Goal: Task Accomplishment & Management: Use online tool/utility

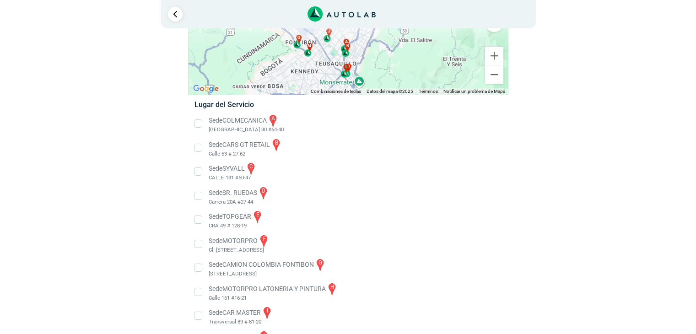
click at [417, 50] on div "a b c d e f g" at bounding box center [347, 31] width 319 height 127
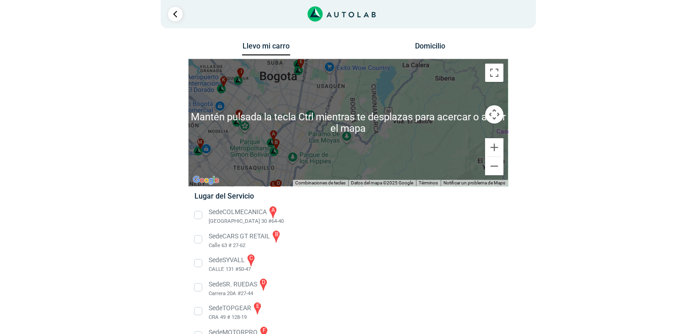
click at [368, 134] on div "a b c d e f g" at bounding box center [347, 122] width 319 height 127
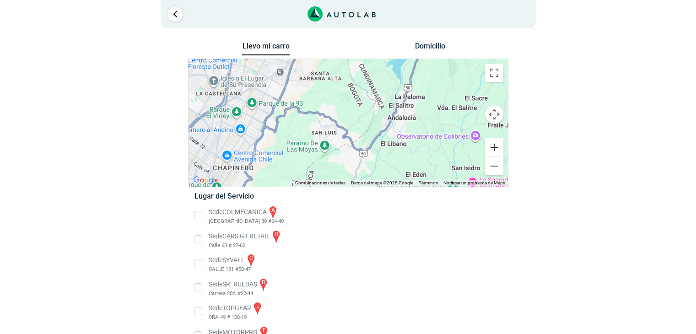
click at [494, 149] on button "Ampliar" at bounding box center [494, 147] width 18 height 18
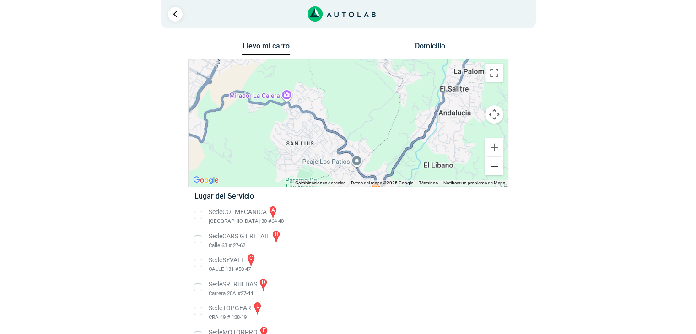
click at [494, 167] on button "Reducir" at bounding box center [494, 166] width 18 height 18
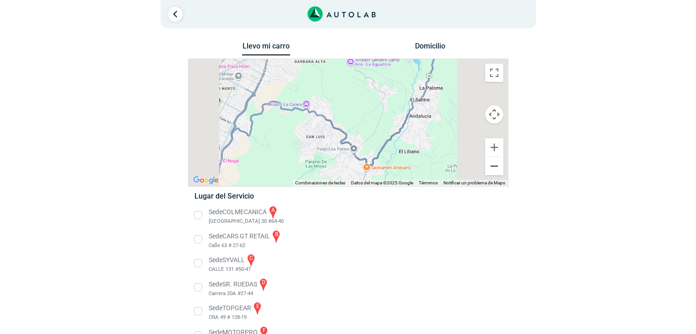
click at [495, 167] on button "Reducir" at bounding box center [494, 166] width 18 height 18
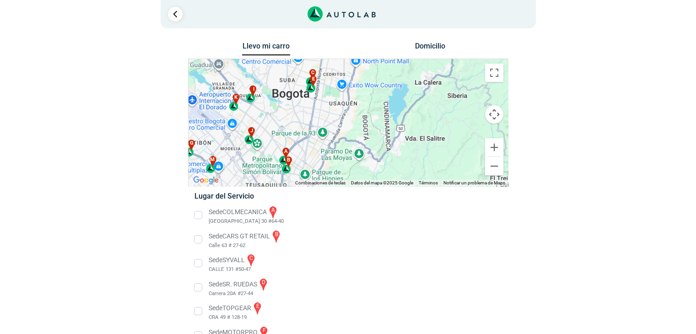
drag, startPoint x: 327, startPoint y: 88, endPoint x: 349, endPoint y: 113, distance: 33.0
click at [349, 113] on div "a b c d e f g" at bounding box center [347, 122] width 319 height 127
click at [319, 130] on div "a b c d e f g" at bounding box center [347, 122] width 319 height 127
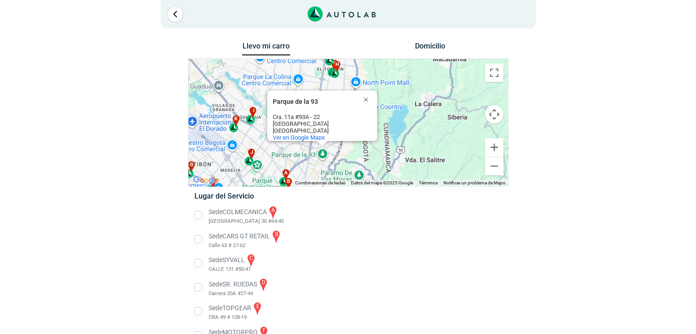
click at [285, 177] on div "a" at bounding box center [284, 177] width 11 height 17
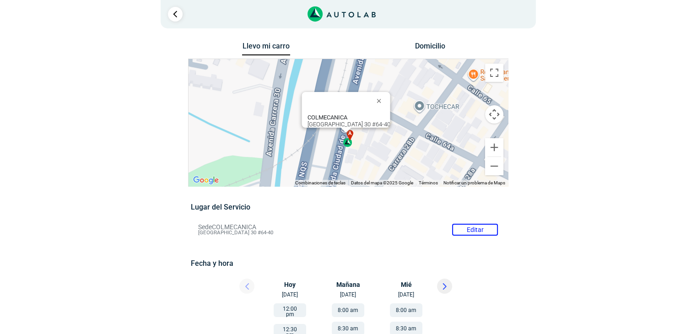
click at [406, 102] on div "a b c d e f g" at bounding box center [347, 122] width 319 height 127
click at [377, 93] on button "Cerrar" at bounding box center [381, 101] width 22 height 22
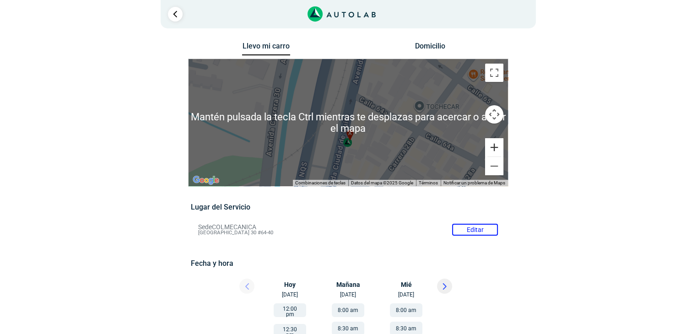
click at [494, 145] on button "Ampliar" at bounding box center [494, 147] width 18 height 18
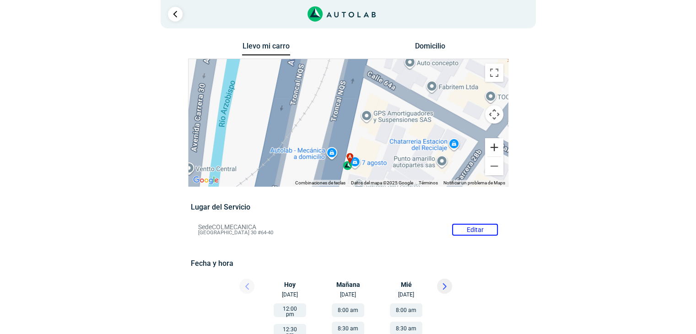
click at [494, 145] on button "Ampliar" at bounding box center [494, 147] width 18 height 18
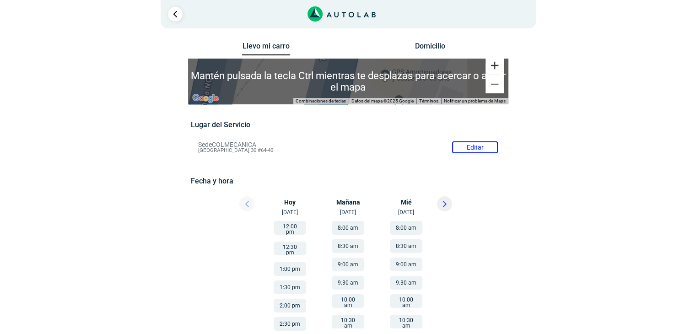
scroll to position [129, 0]
